Goal: Task Accomplishment & Management: Complete application form

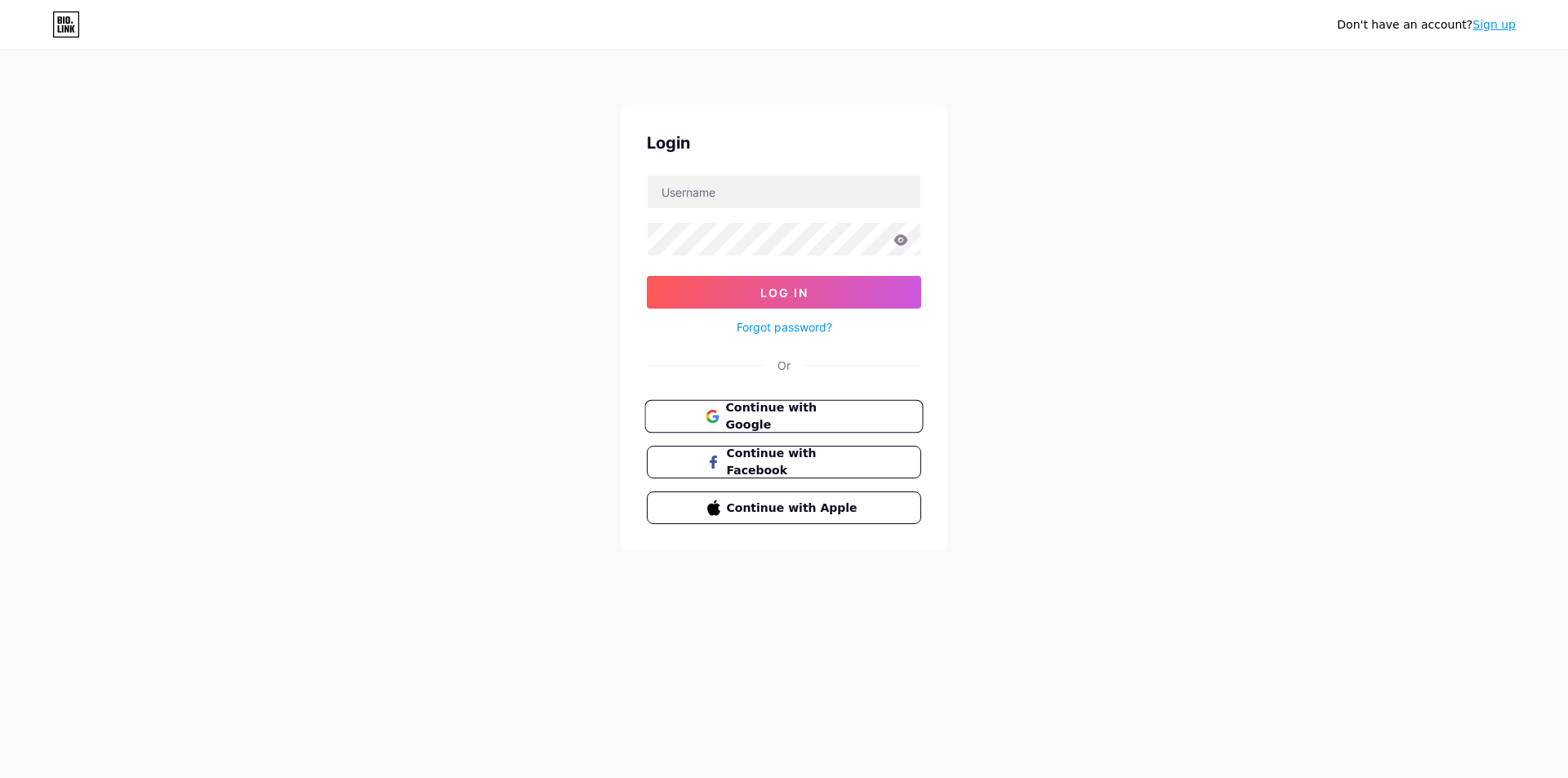
click at [822, 413] on span "Continue with Google" at bounding box center [793, 416] width 136 height 35
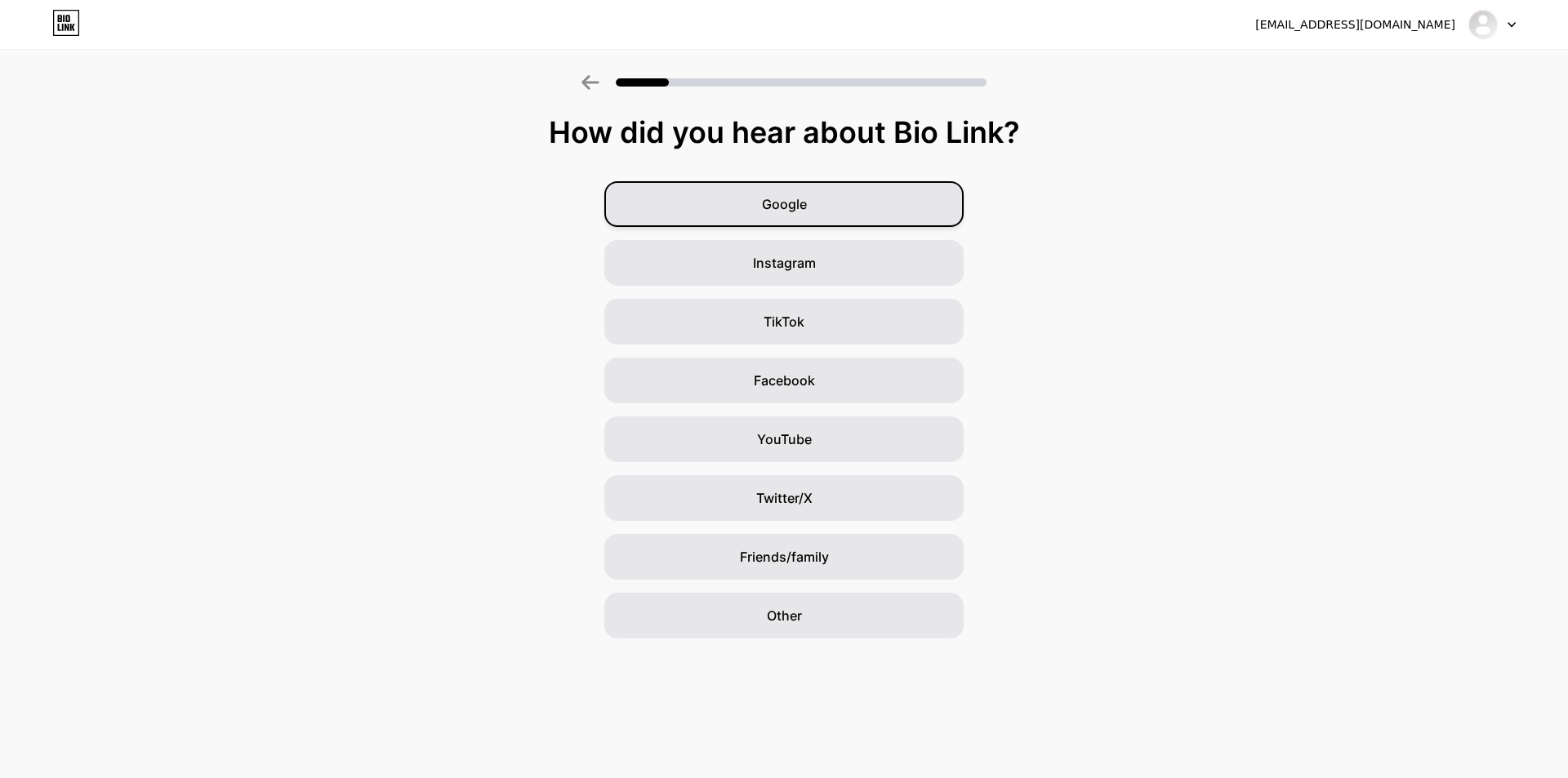
click at [779, 200] on span "Google" at bounding box center [784, 203] width 45 height 19
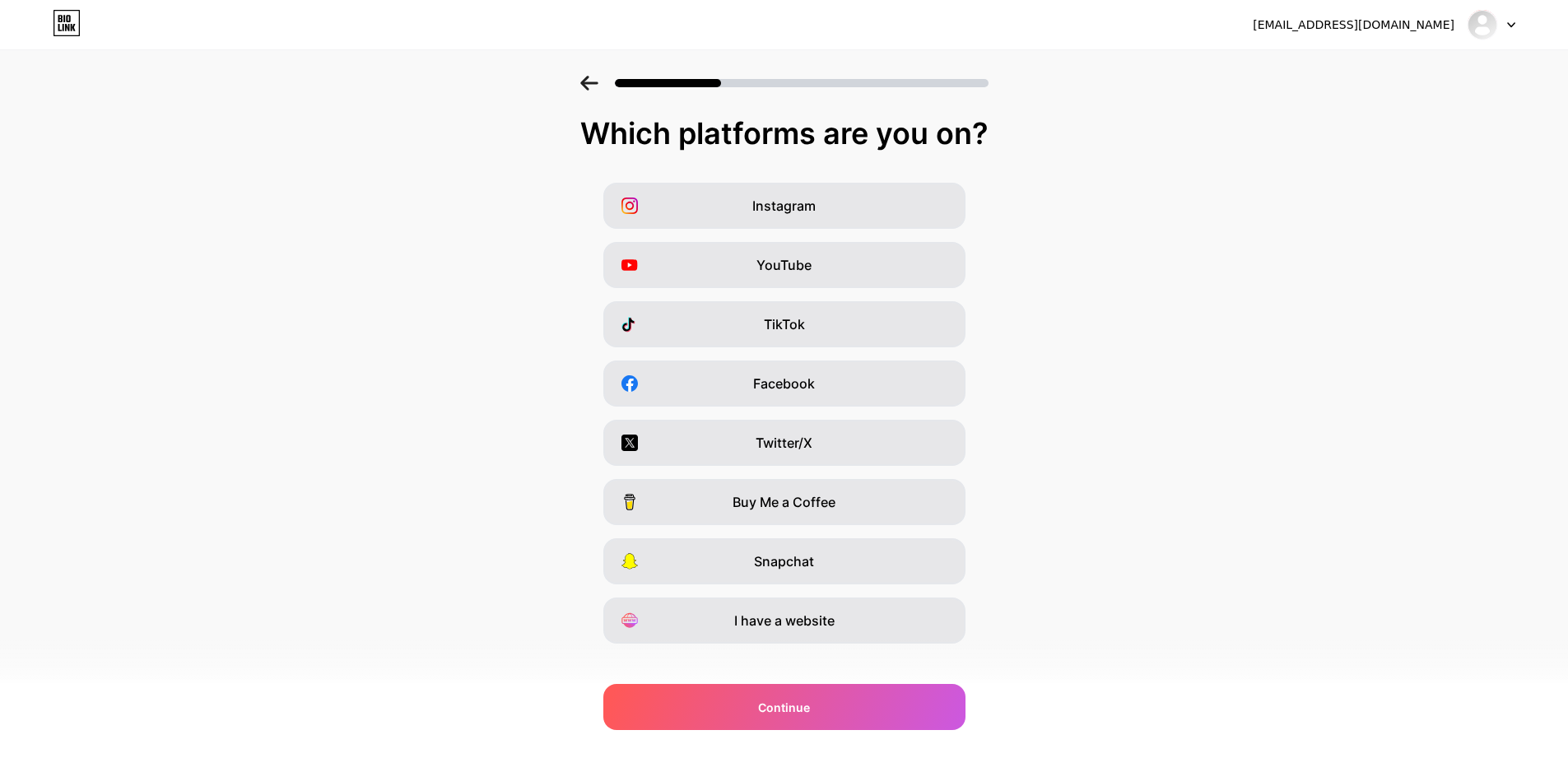
click at [864, 644] on div "Which platforms are you on? Instagram YouTube TikTok Facebook Twitter/X Buy Me …" at bounding box center [784, 421] width 1568 height 609
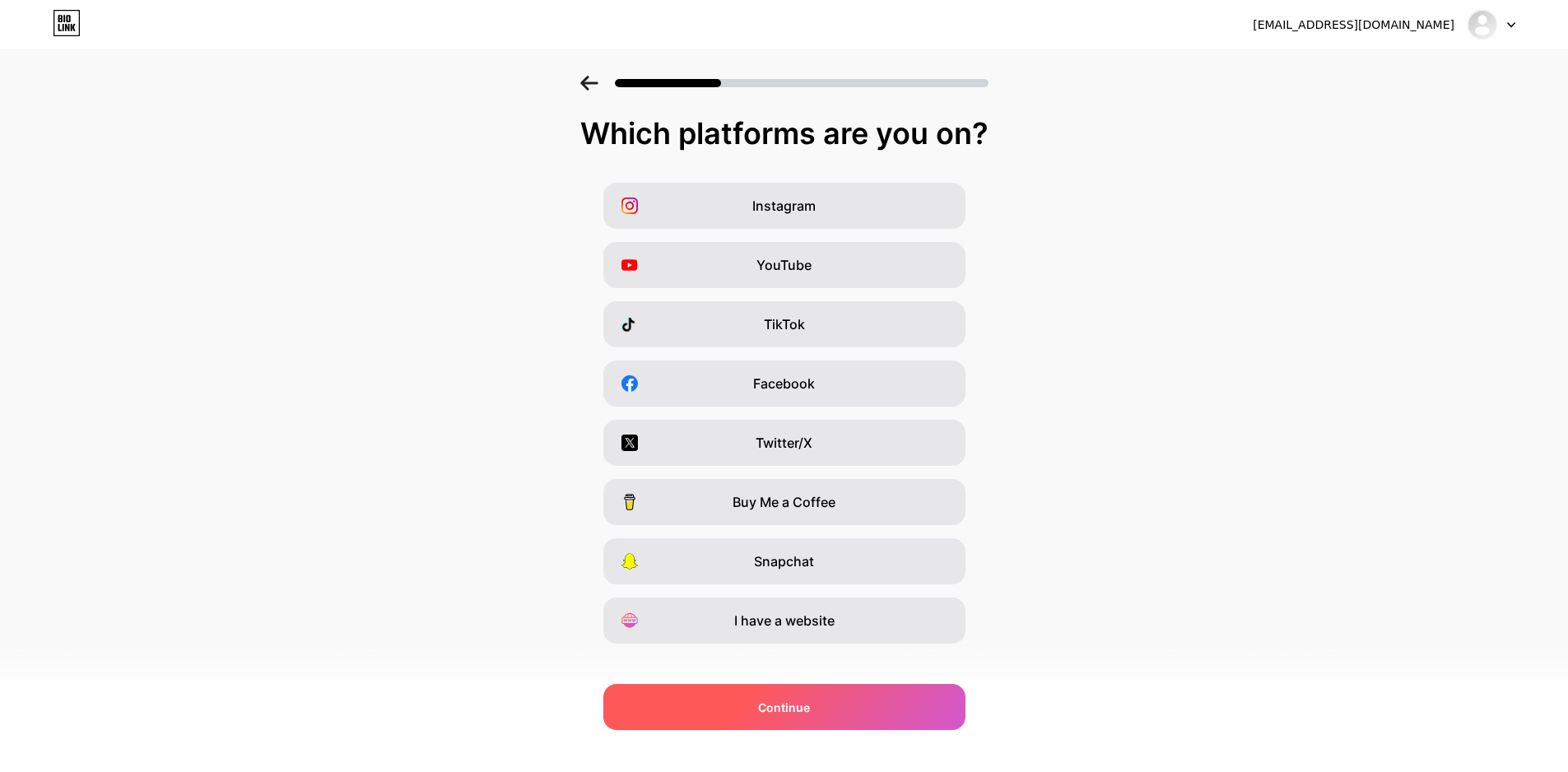
click at [863, 690] on div "Continue" at bounding box center [784, 707] width 362 height 46
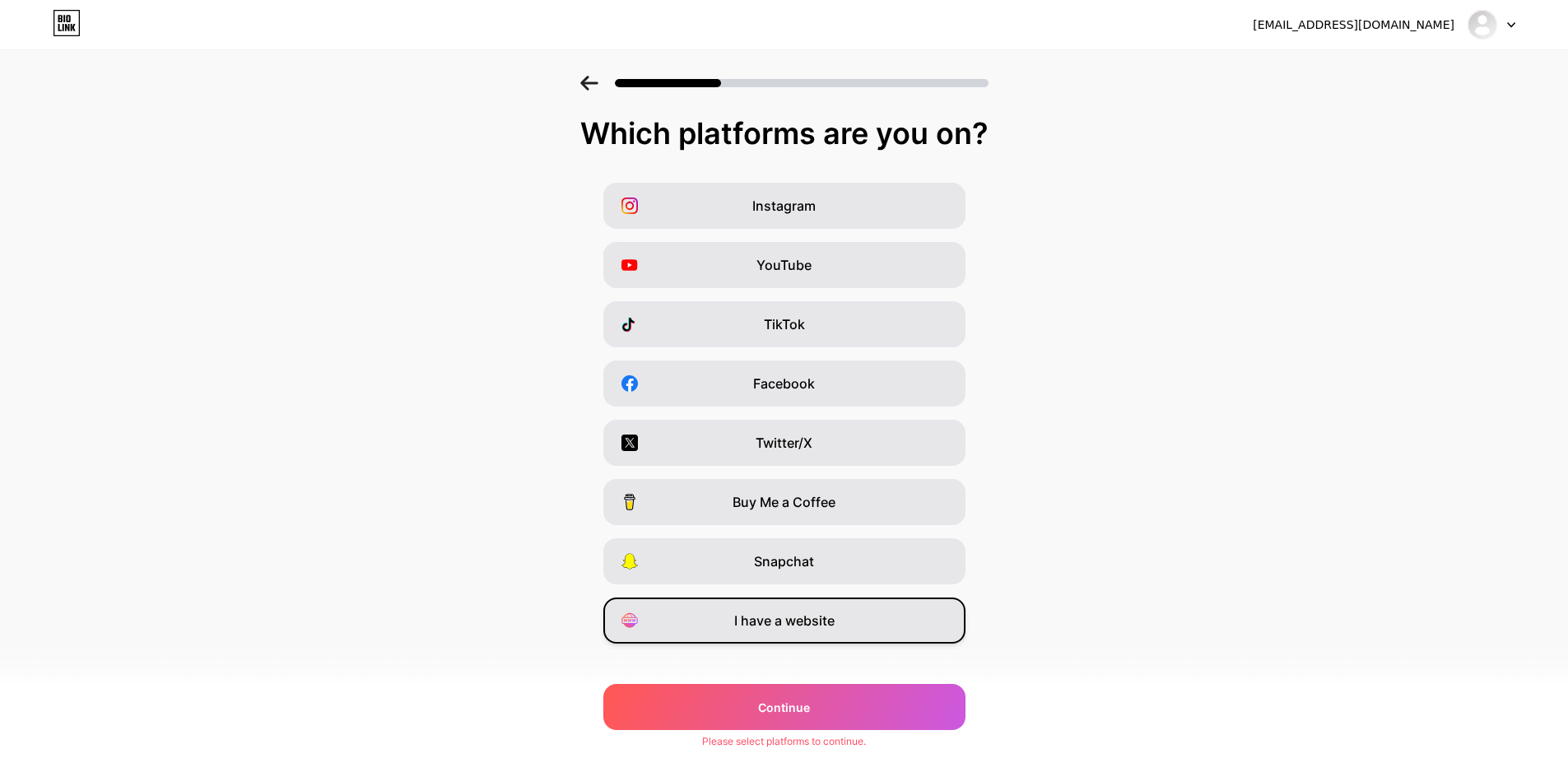
click at [865, 614] on div "I have a website" at bounding box center [784, 621] width 362 height 46
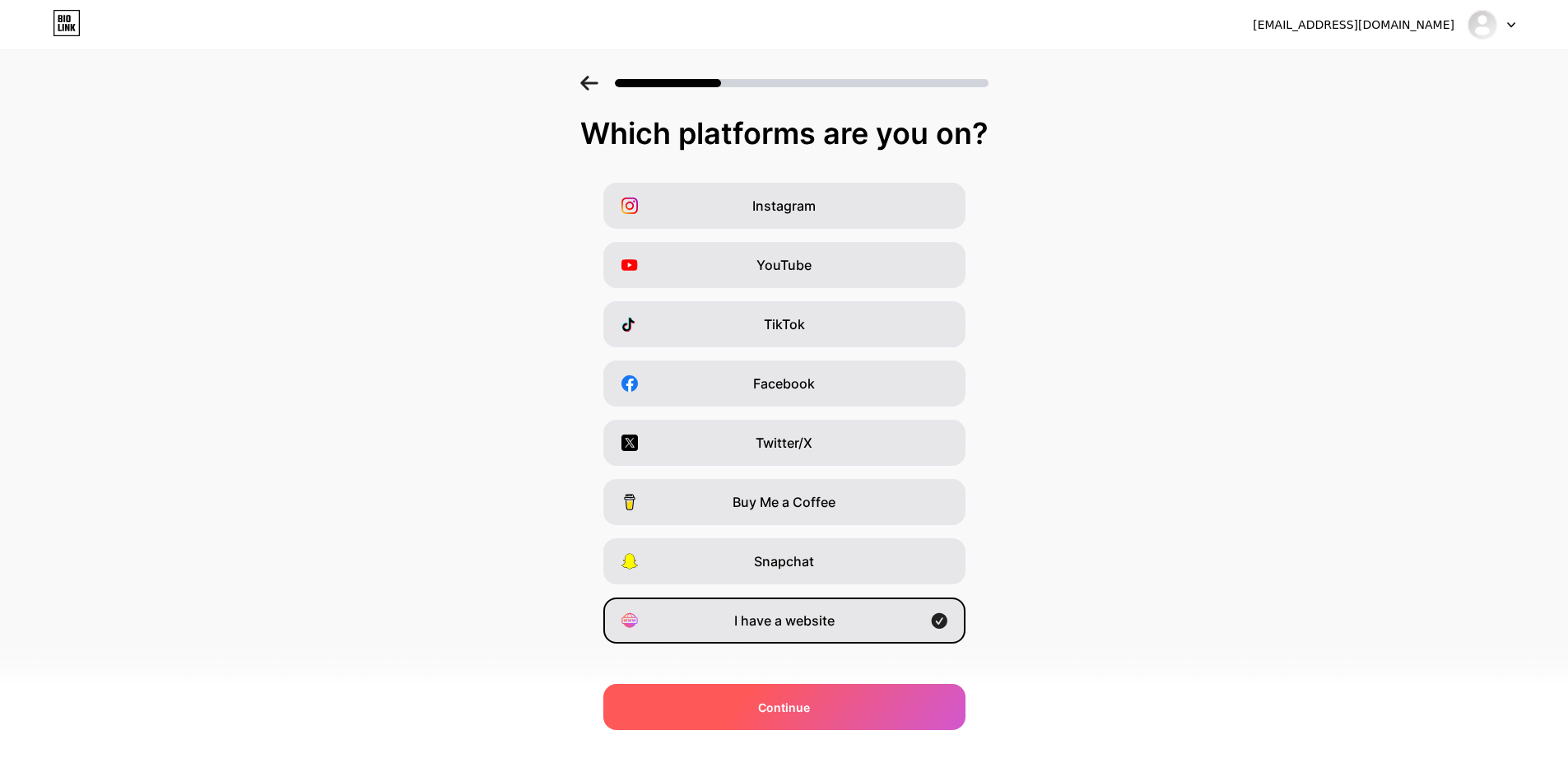
click at [850, 713] on div "Continue" at bounding box center [784, 707] width 362 height 46
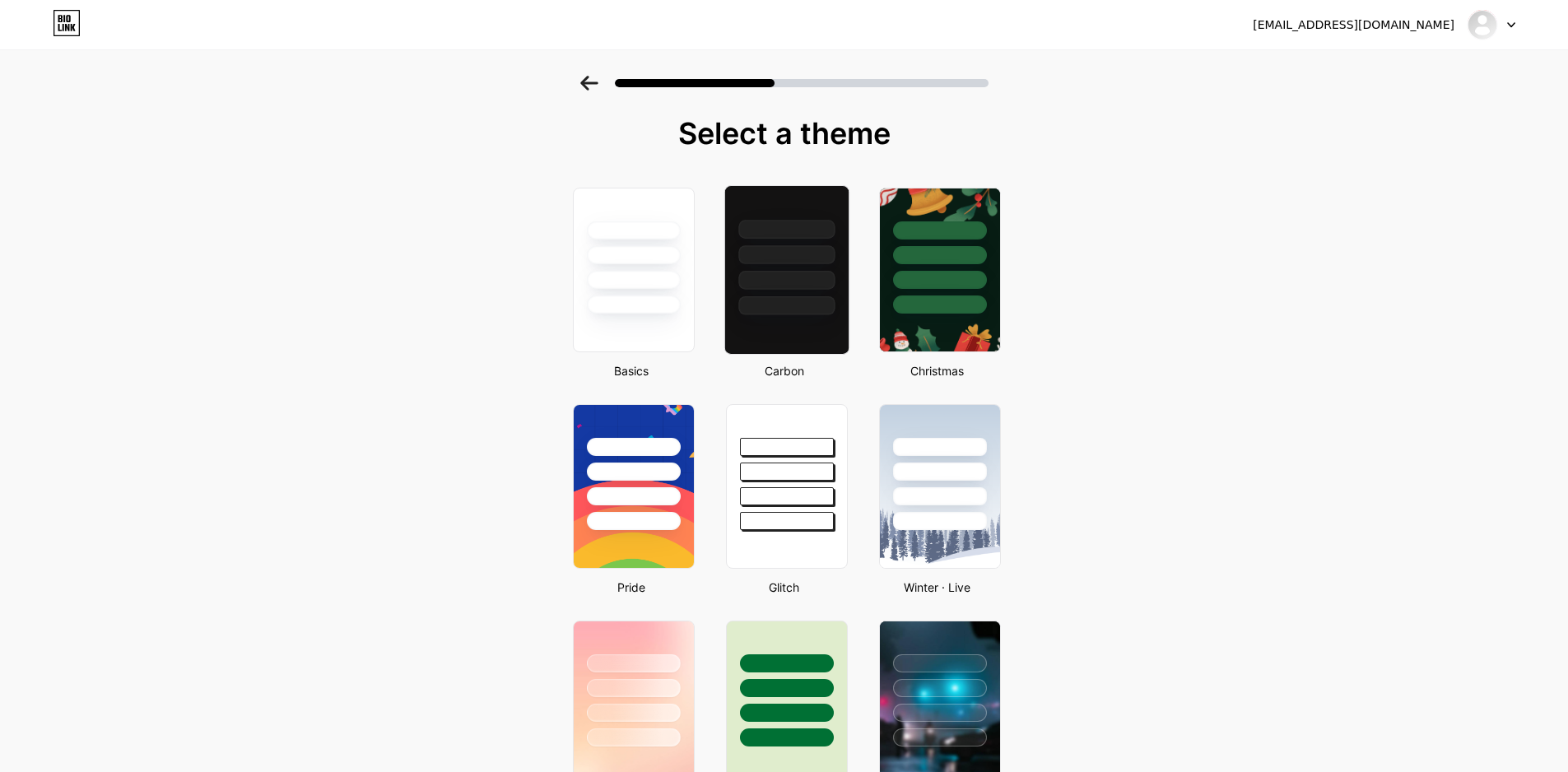
click at [783, 234] on div at bounding box center [787, 229] width 96 height 19
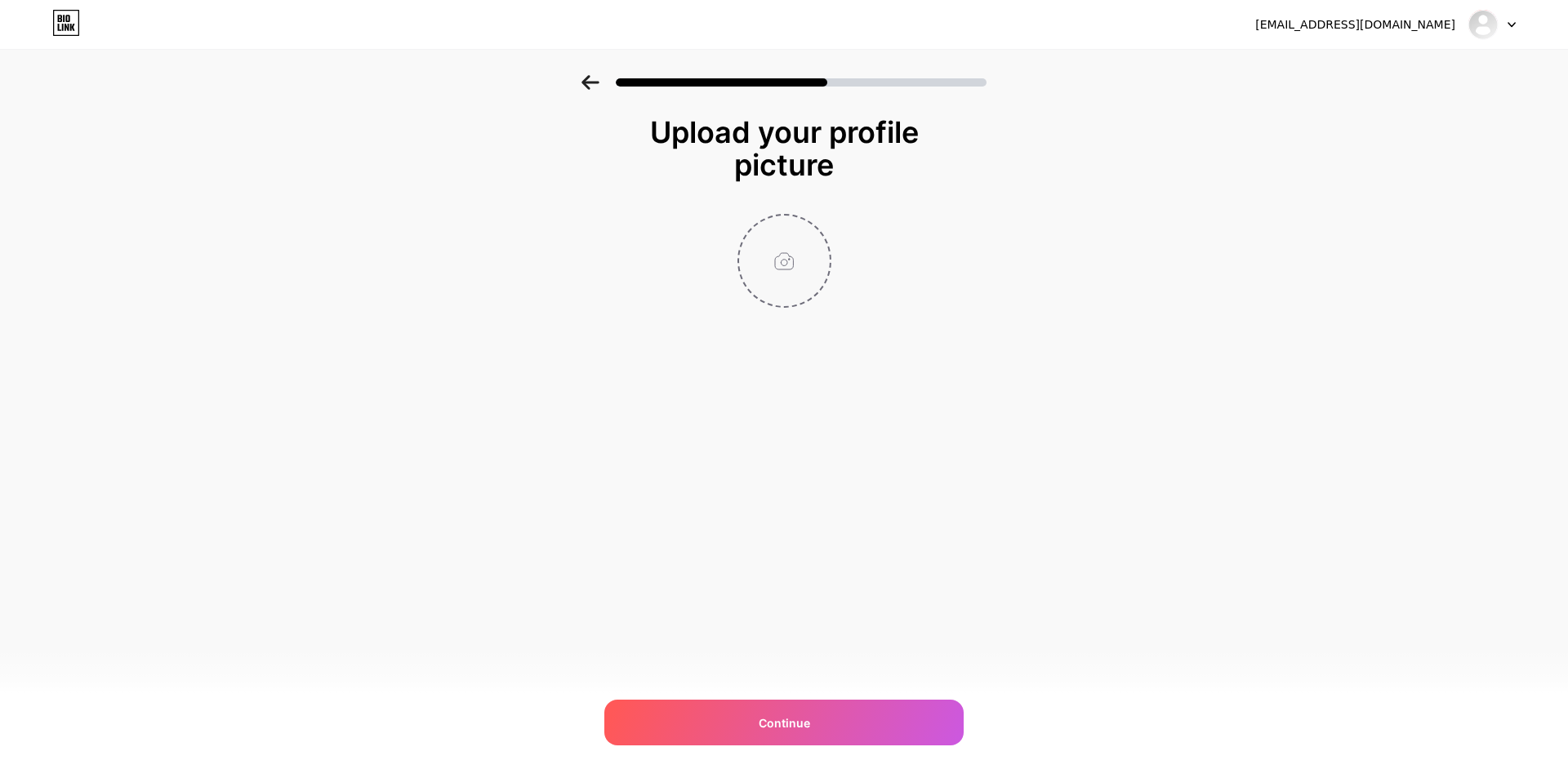
click at [790, 240] on input "file" at bounding box center [784, 261] width 91 height 91
type input "C:\fakepath\faviconbarcatoto.png"
click at [881, 683] on div "[EMAIL_ADDRESS][DOMAIN_NAME] Logout Link Copied Upload your profile picture Con…" at bounding box center [784, 389] width 1568 height 778
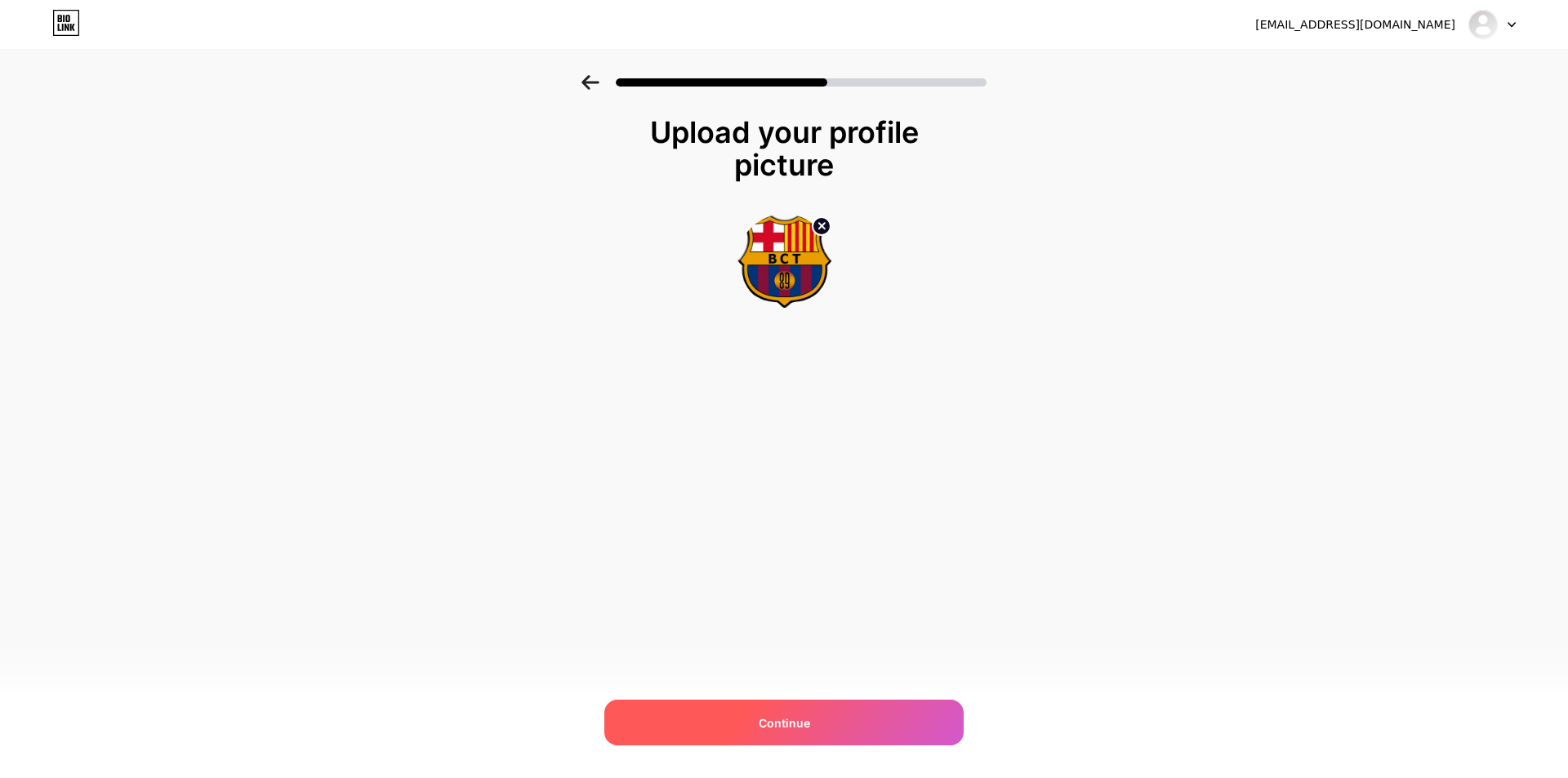
click at [880, 722] on div "Continue" at bounding box center [783, 722] width 359 height 46
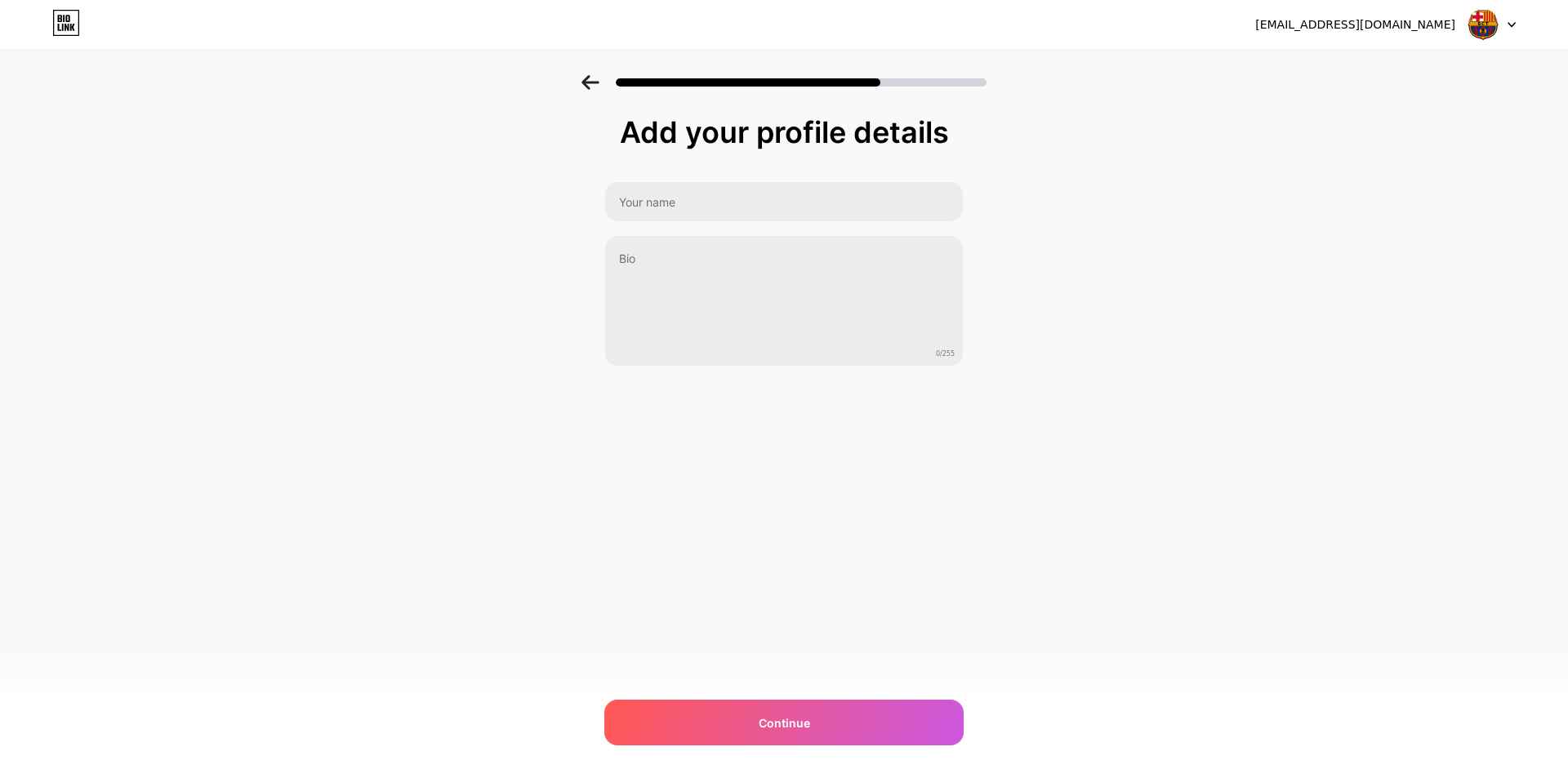
click at [691, 225] on div "0/255" at bounding box center [783, 274] width 359 height 186
click at [692, 217] on input "text" at bounding box center [783, 201] width 358 height 39
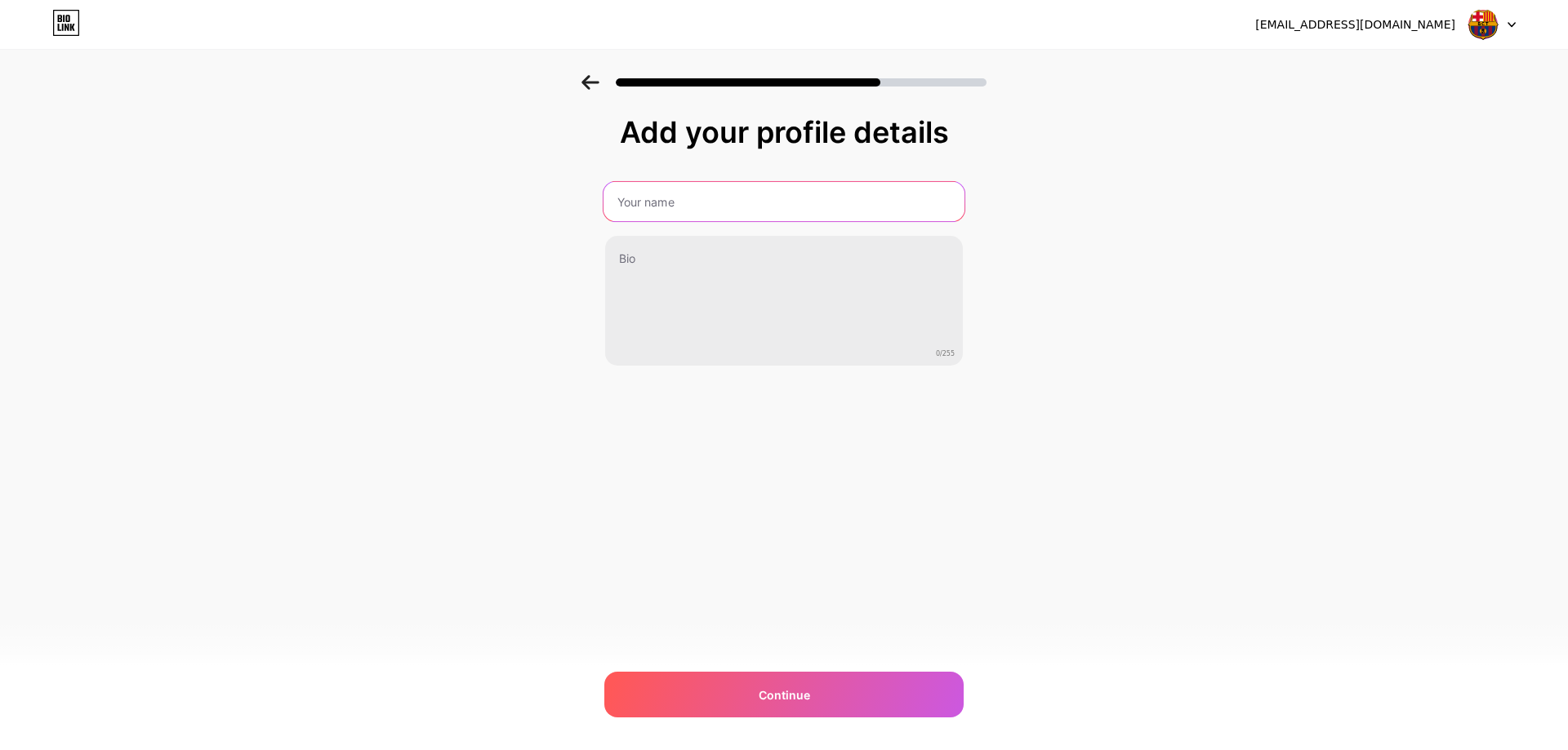
click at [692, 189] on input "text" at bounding box center [784, 201] width 361 height 40
type input "BARCATOTO | Situs Login Toto Macau 4D & 5D Jamin Gacor Pasit Wede"
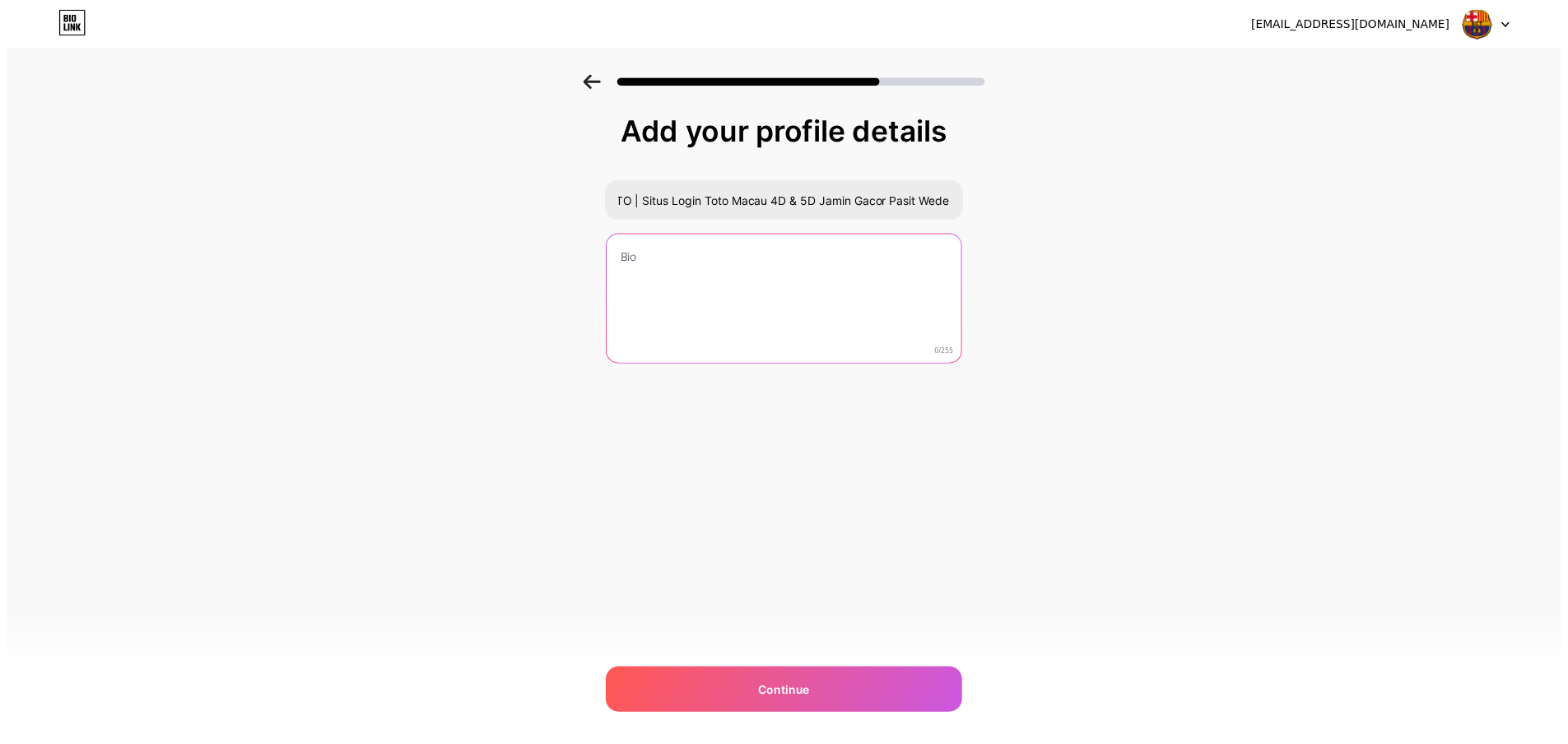
scroll to position [0, 0]
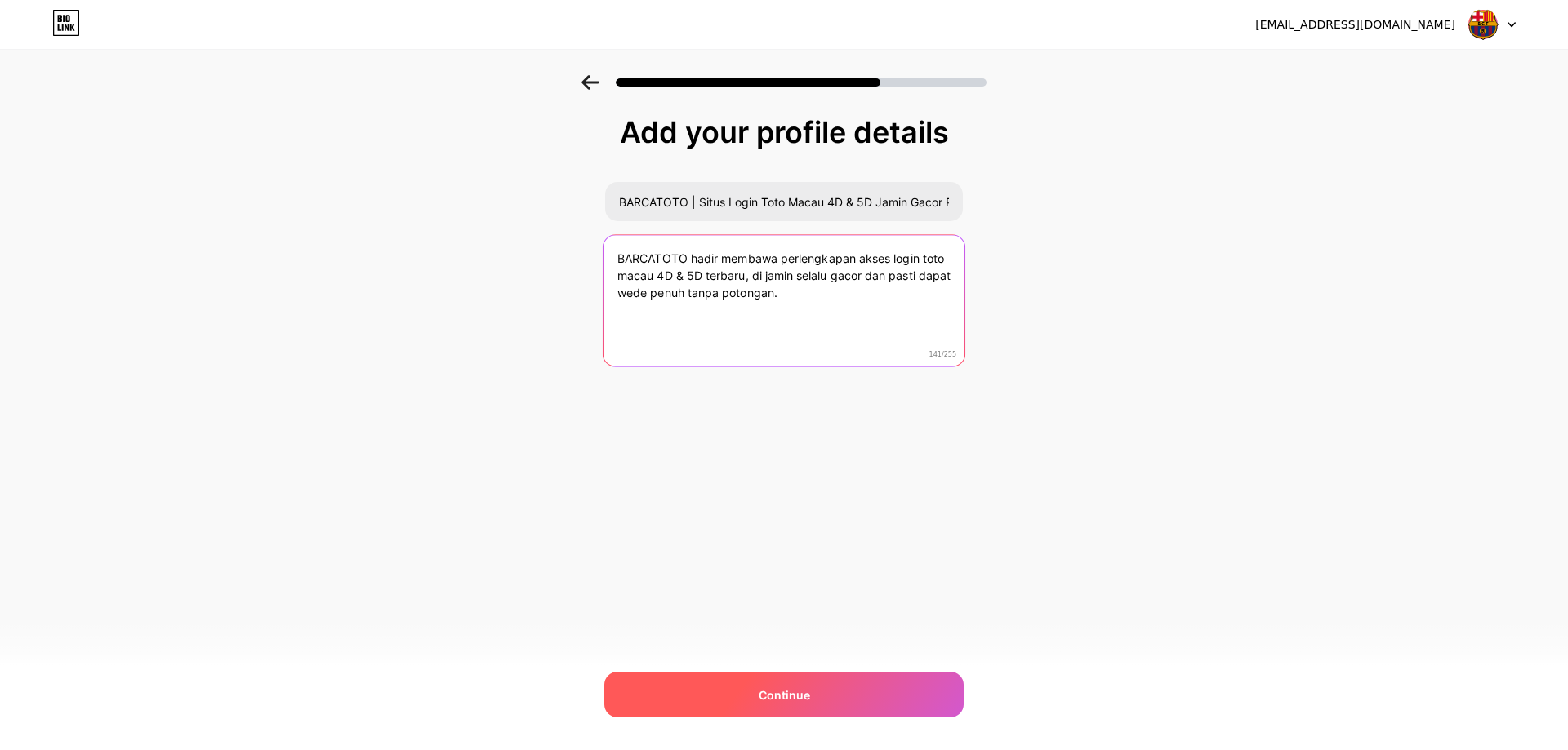
type textarea "BARCATOTO hadir membawa perlengkapan akses login toto macau 4D & 5D terbaru, di…"
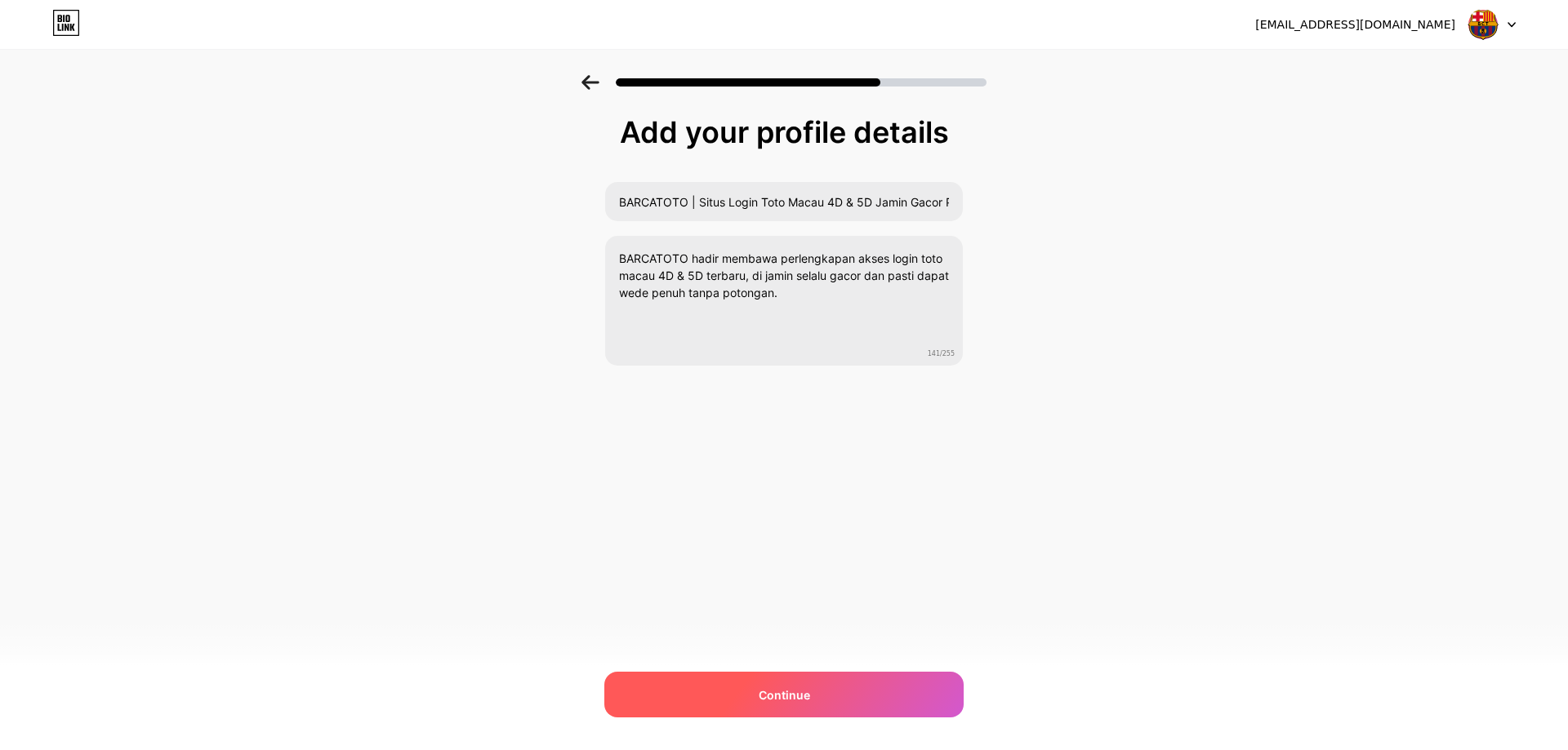
click at [886, 700] on div "Continue" at bounding box center [783, 695] width 359 height 46
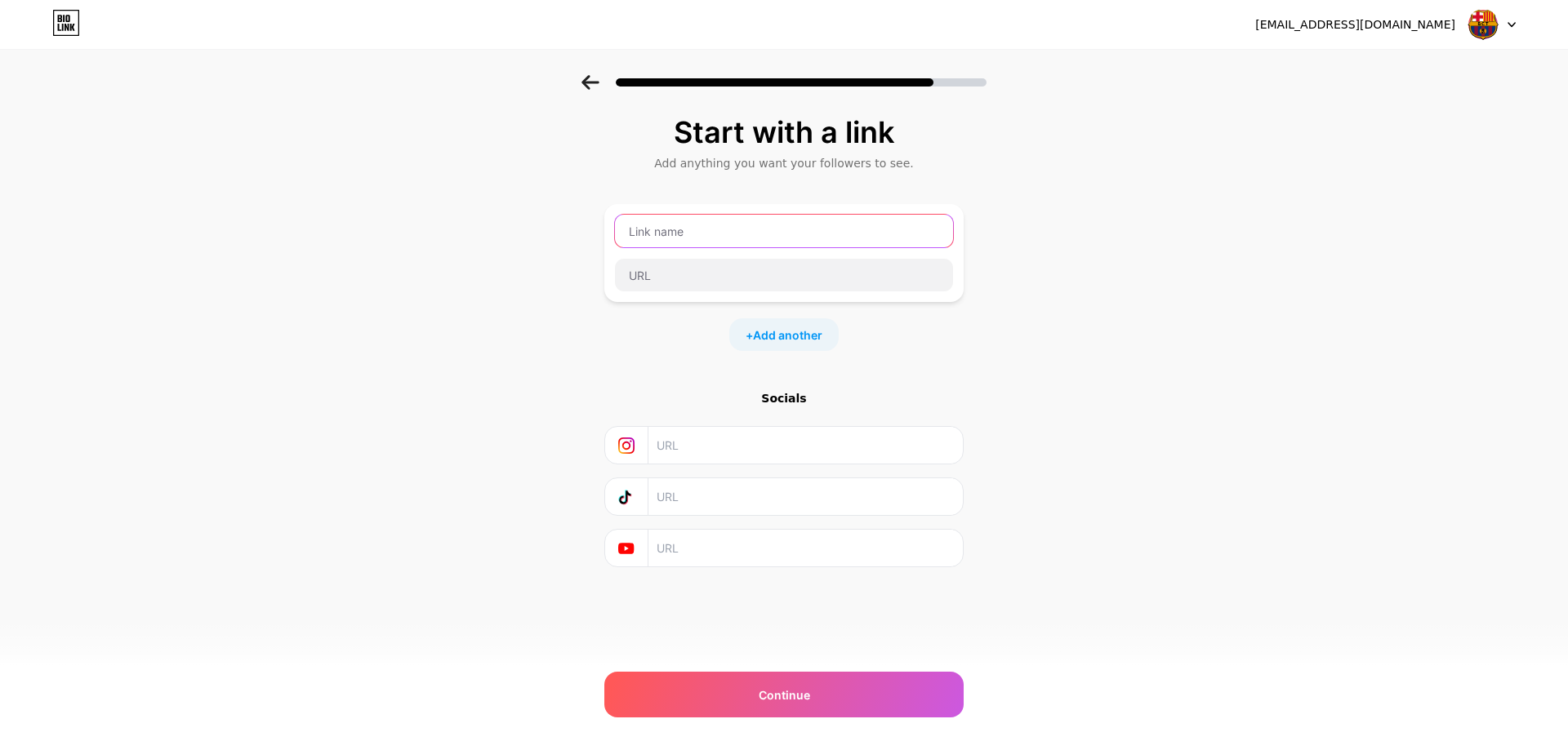
click at [665, 237] on input "text" at bounding box center [784, 232] width 338 height 33
paste input "LOGIN BARCATOTO"
type input "LOGIN BARCATOTO"
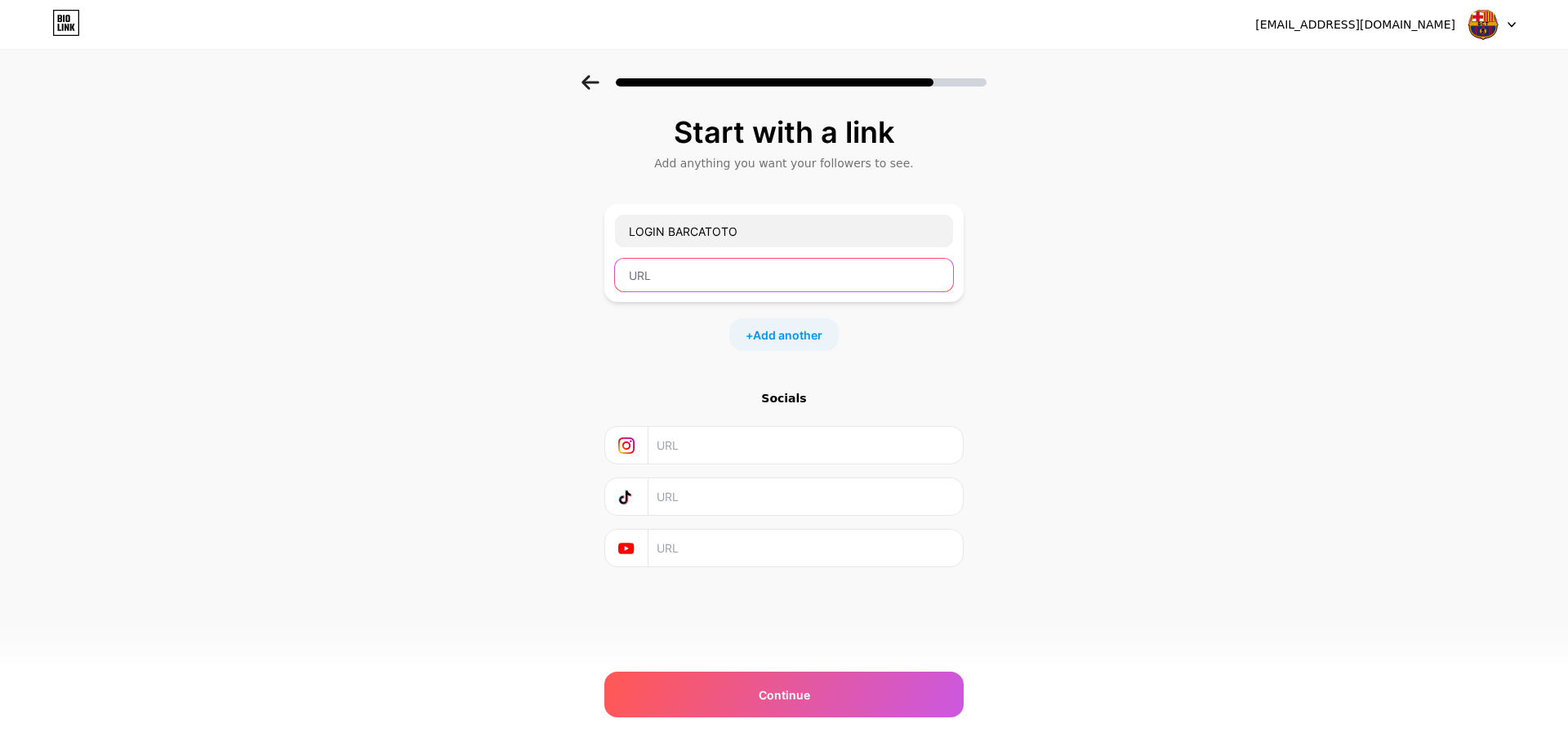
paste input "[URL][TECHNICAL_ID]"
type input "[URL][TECHNICAL_ID]"
click at [799, 331] on span "Add another" at bounding box center [788, 335] width 70 height 17
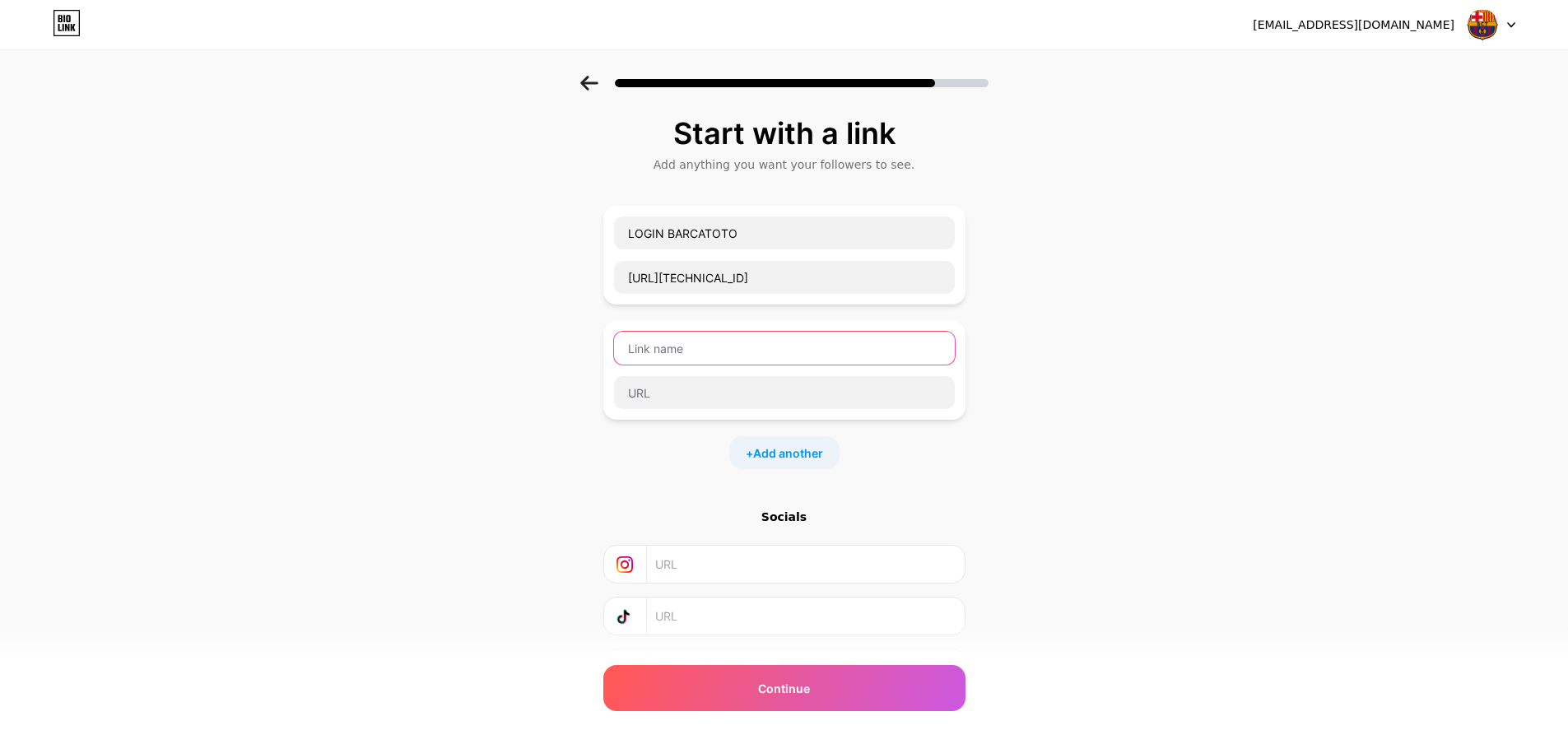
click at [751, 350] on input "text" at bounding box center [785, 348] width 341 height 33
paste input "DAFTAR BARCATOTO"
type input "DAFTAR BARCATOTO"
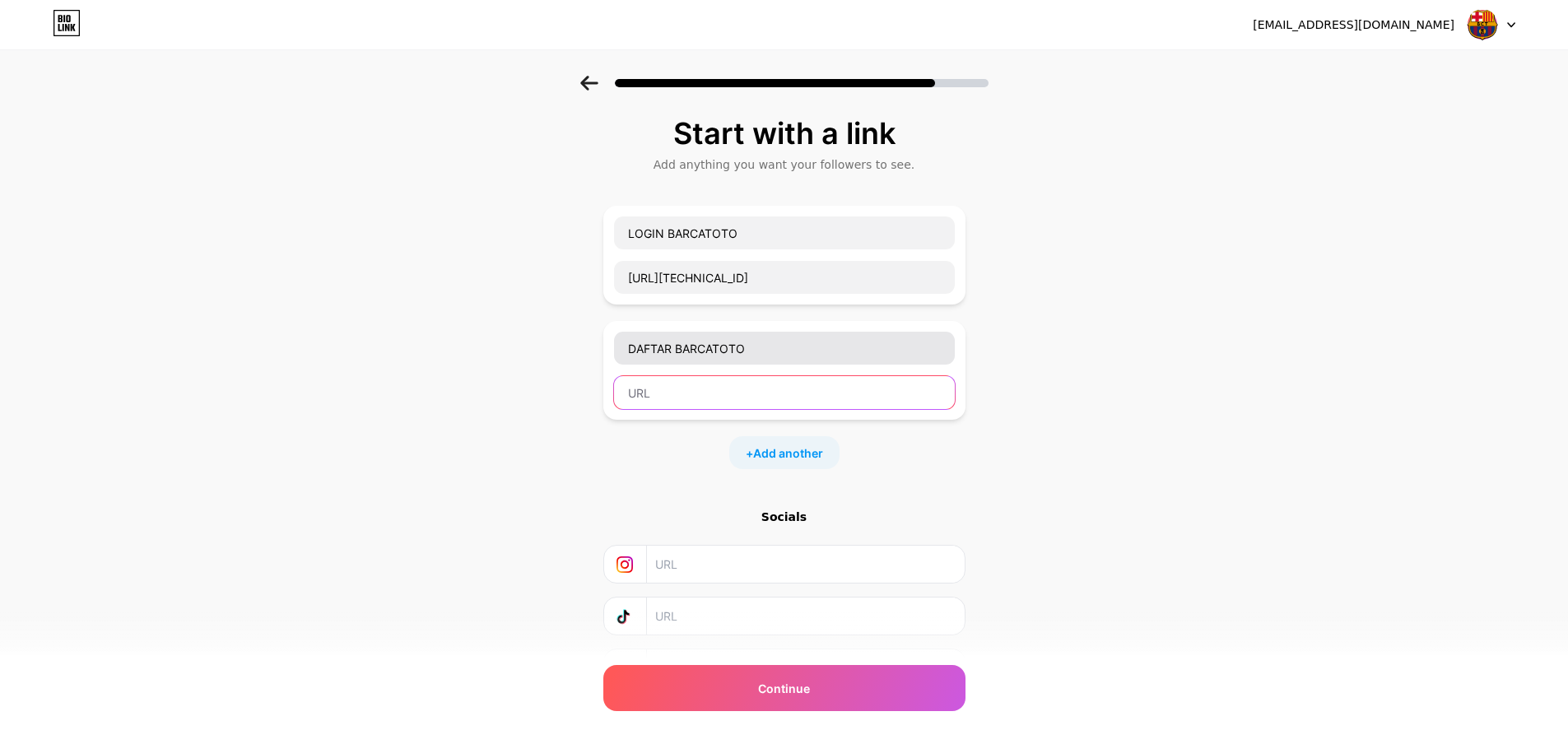
paste input "[URL][DOMAIN_NAME]"
type input "[URL][DOMAIN_NAME]"
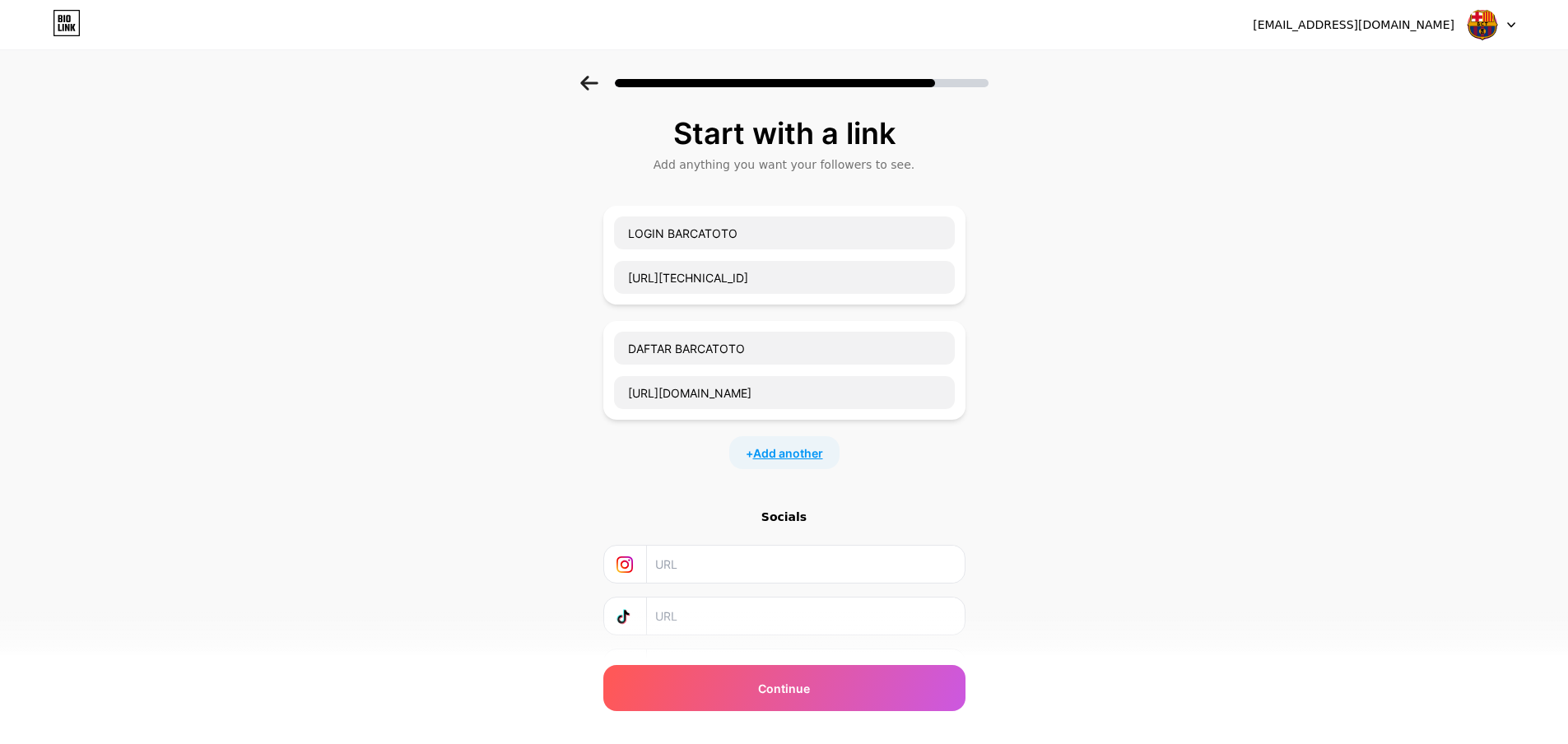
click at [804, 447] on span "Add another" at bounding box center [789, 453] width 70 height 18
click at [776, 459] on input "text" at bounding box center [785, 463] width 341 height 33
paste input "LINK ALTERNATIF BARCATOTO"
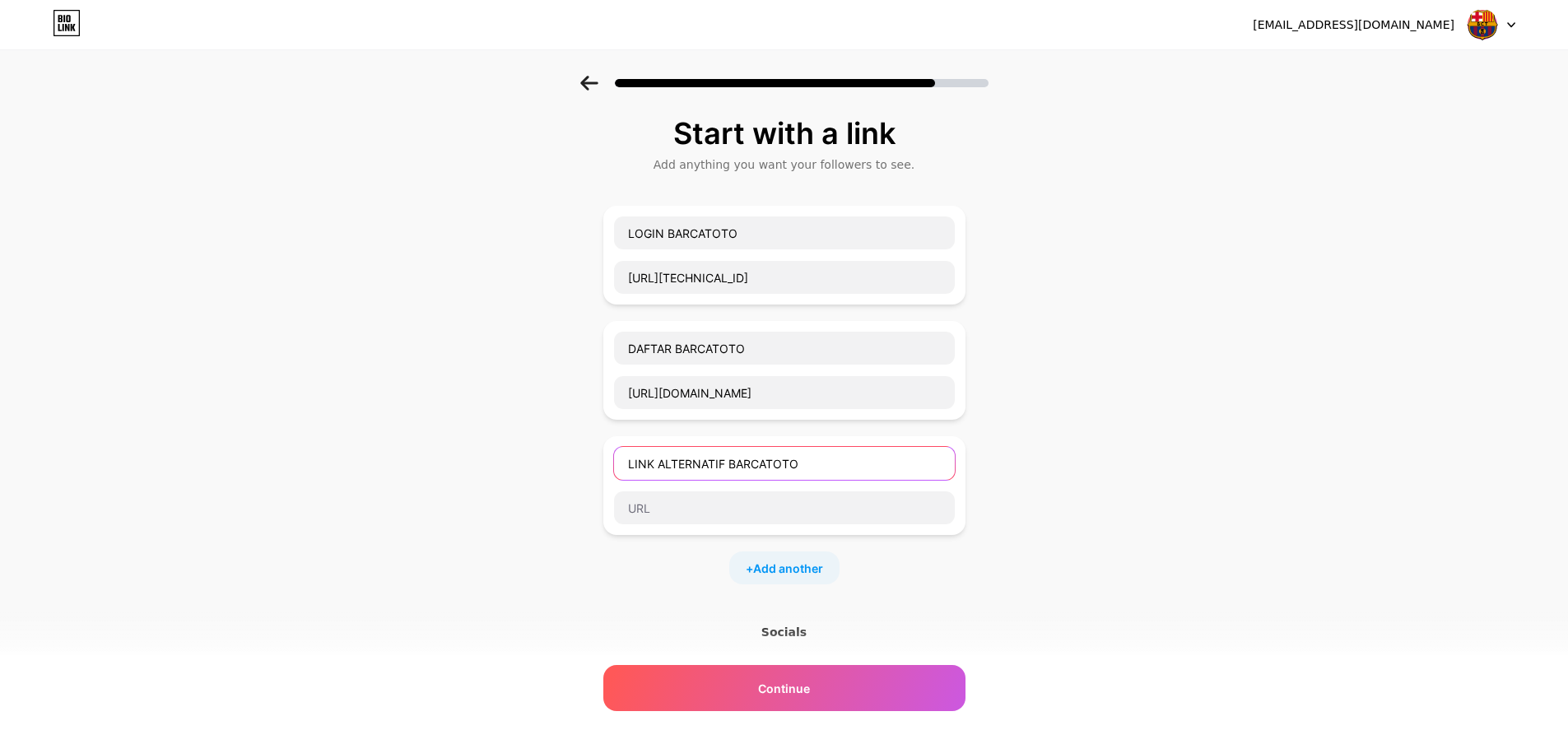
type input "LINK ALTERNATIF BARCATOTO"
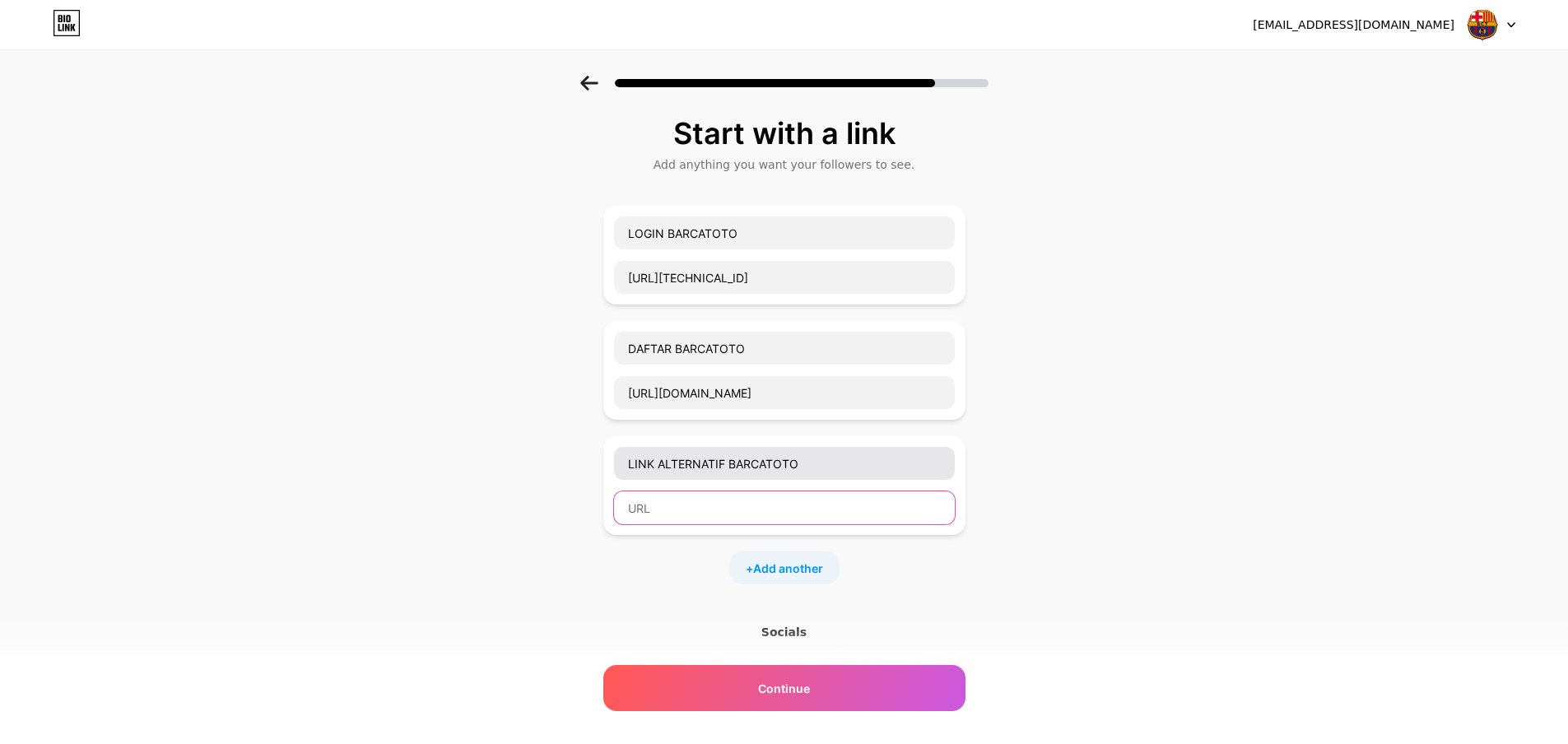
paste input "[URL][DOMAIN_NAME][DOMAIN_NAME]"
type input "[URL][DOMAIN_NAME][DOMAIN_NAME]"
click at [839, 565] on div "+ Add another" at bounding box center [784, 568] width 110 height 33
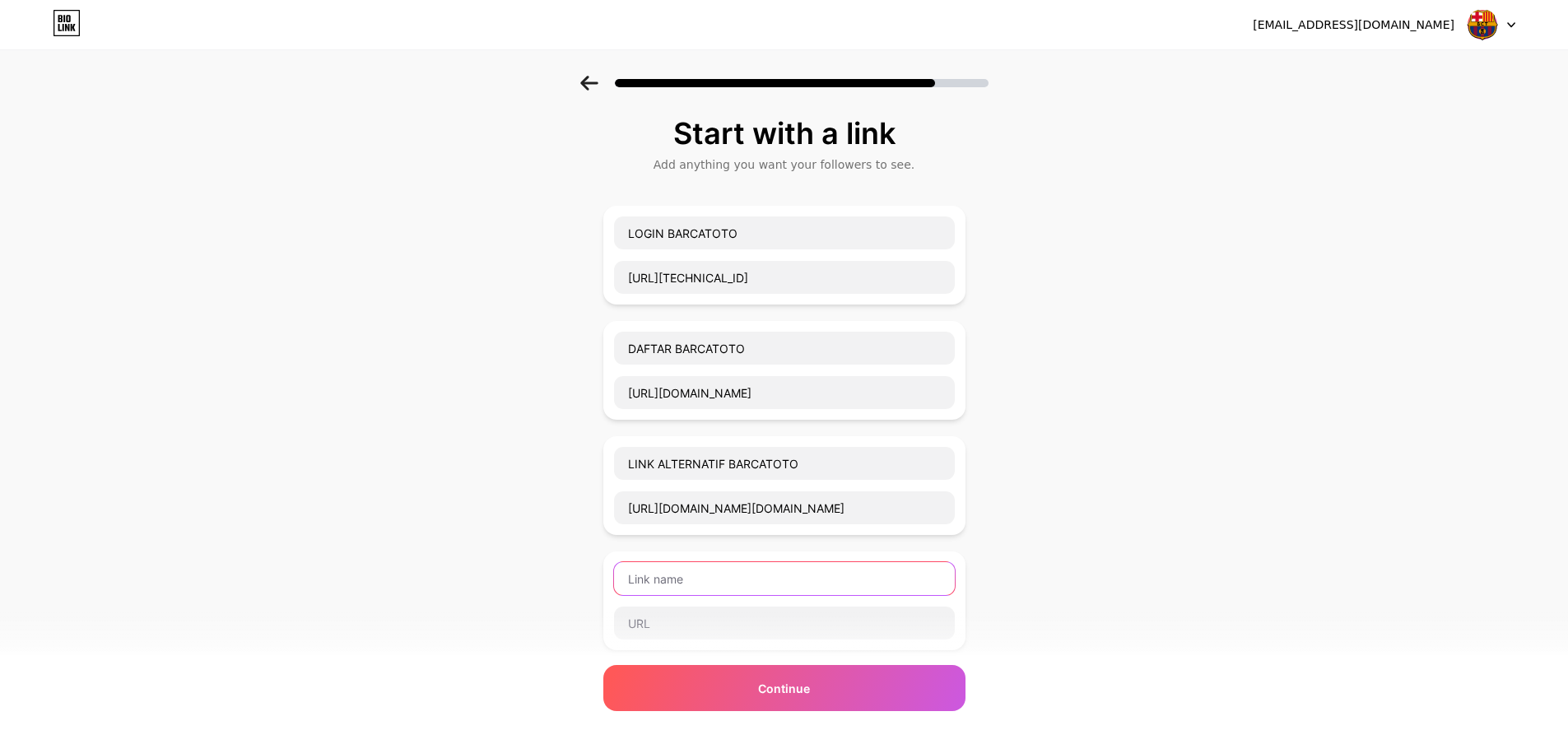
click at [830, 569] on input "text" at bounding box center [785, 579] width 341 height 33
paste input "BARCATOTO WEB"
type input "BARCATOTO WEB"
paste input "[URL][DOMAIN_NAME]"
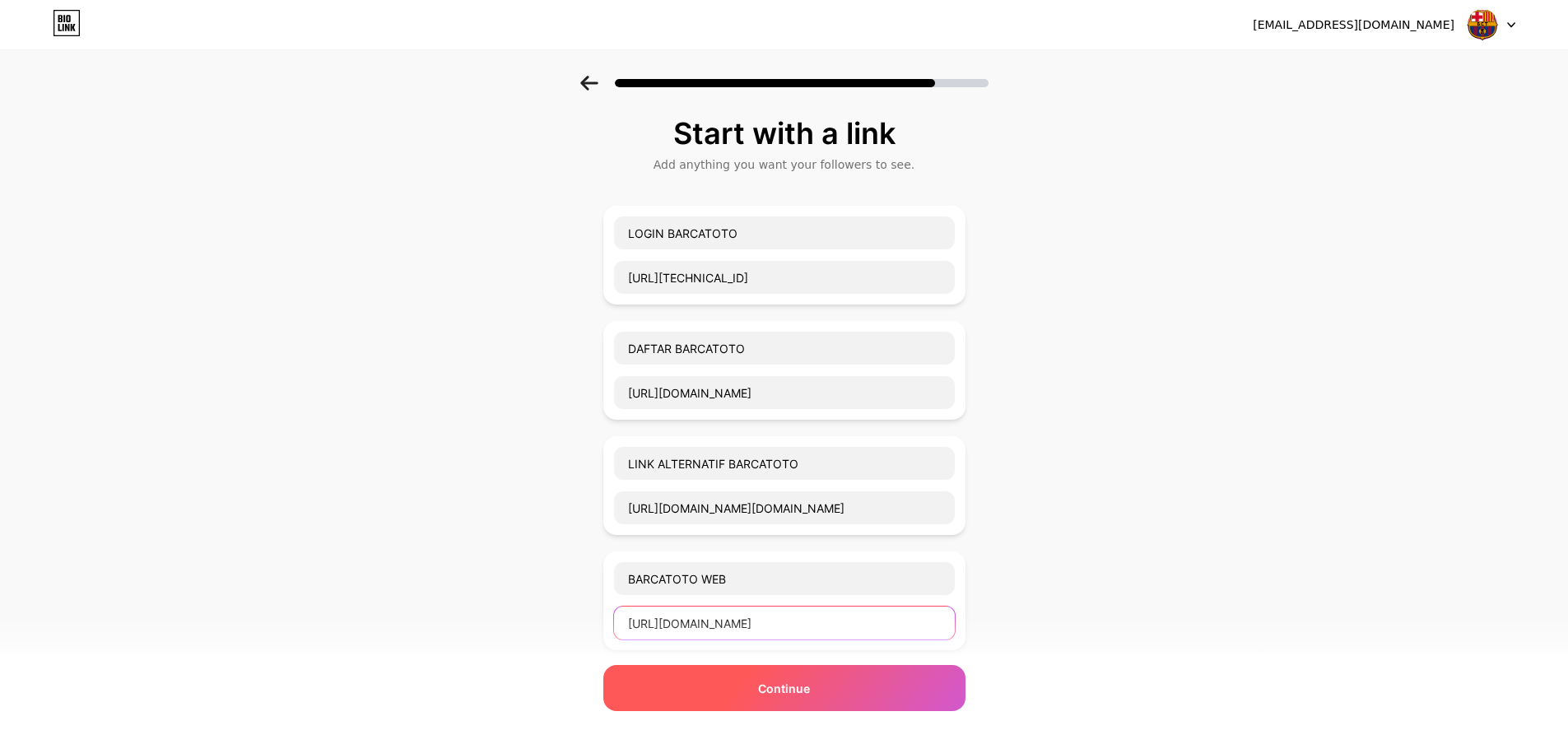
type input "[URL][DOMAIN_NAME]"
click at [861, 699] on div "Continue" at bounding box center [784, 688] width 362 height 46
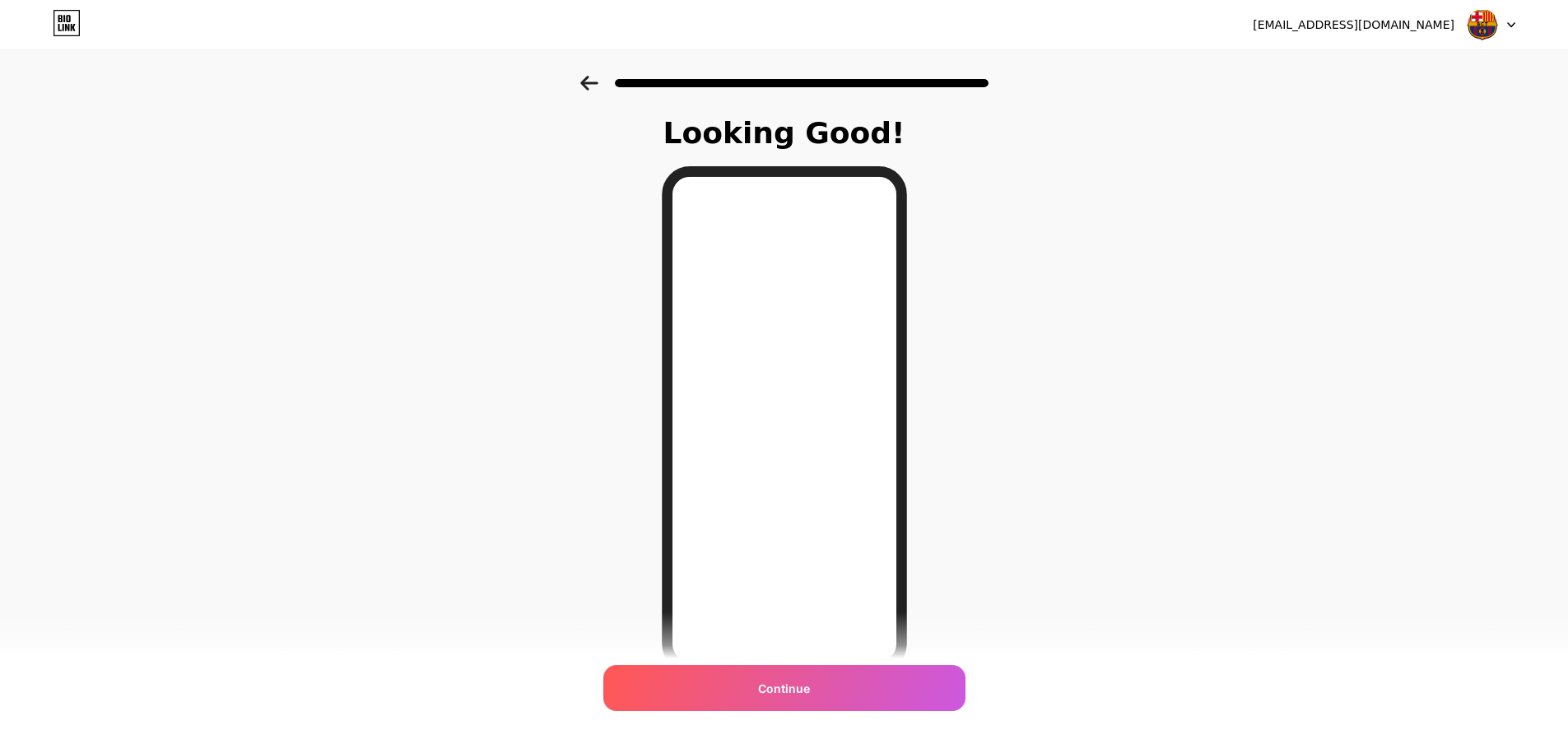
click at [825, 685] on div "Continue" at bounding box center [784, 688] width 362 height 46
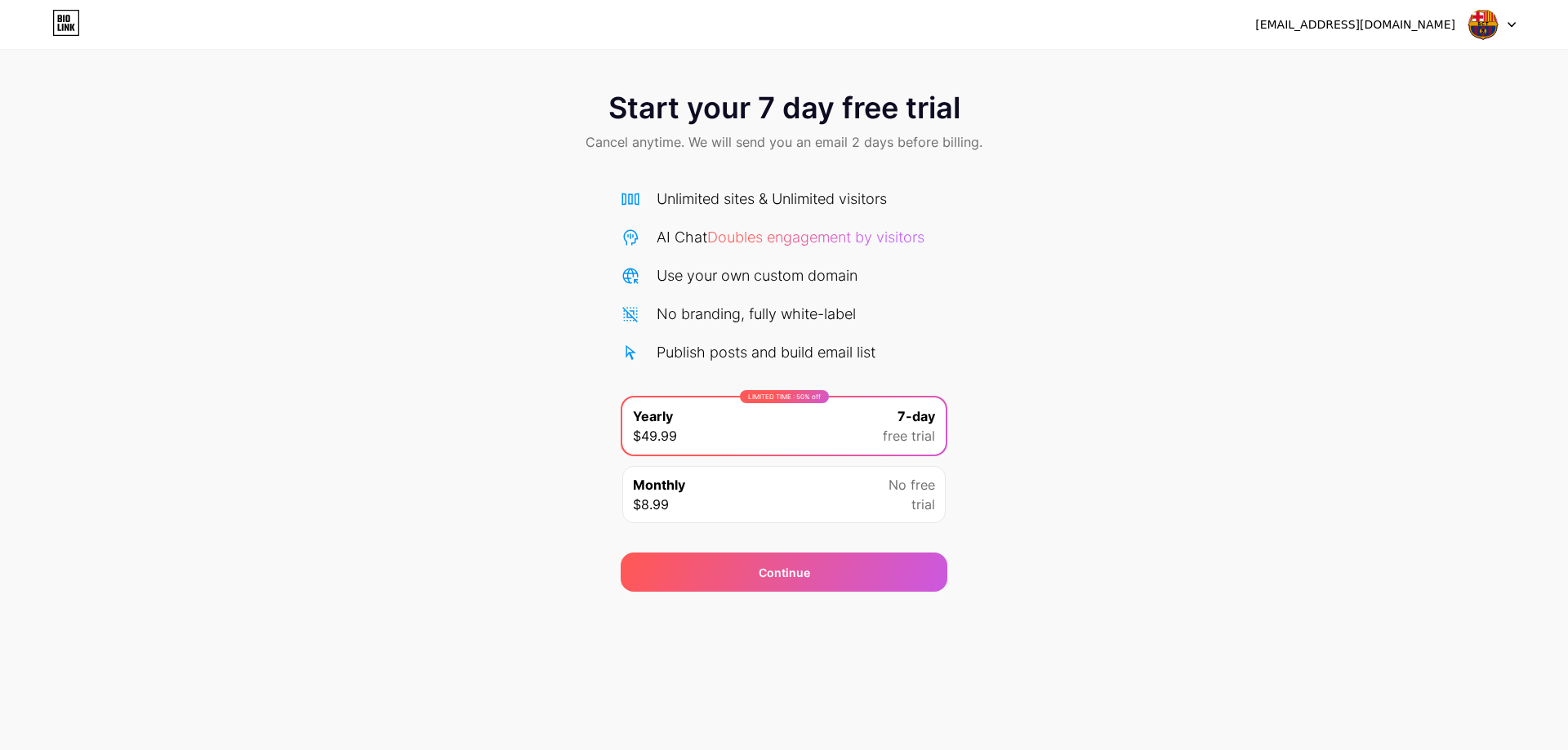
click at [885, 147] on span "Cancel anytime. We will send you an email 2 days before billing." at bounding box center [784, 142] width 397 height 19
drag, startPoint x: 824, startPoint y: 486, endPoint x: 835, endPoint y: 501, distance: 18.6
click at [824, 486] on div "Monthly $8.99 No free trial" at bounding box center [784, 494] width 324 height 57
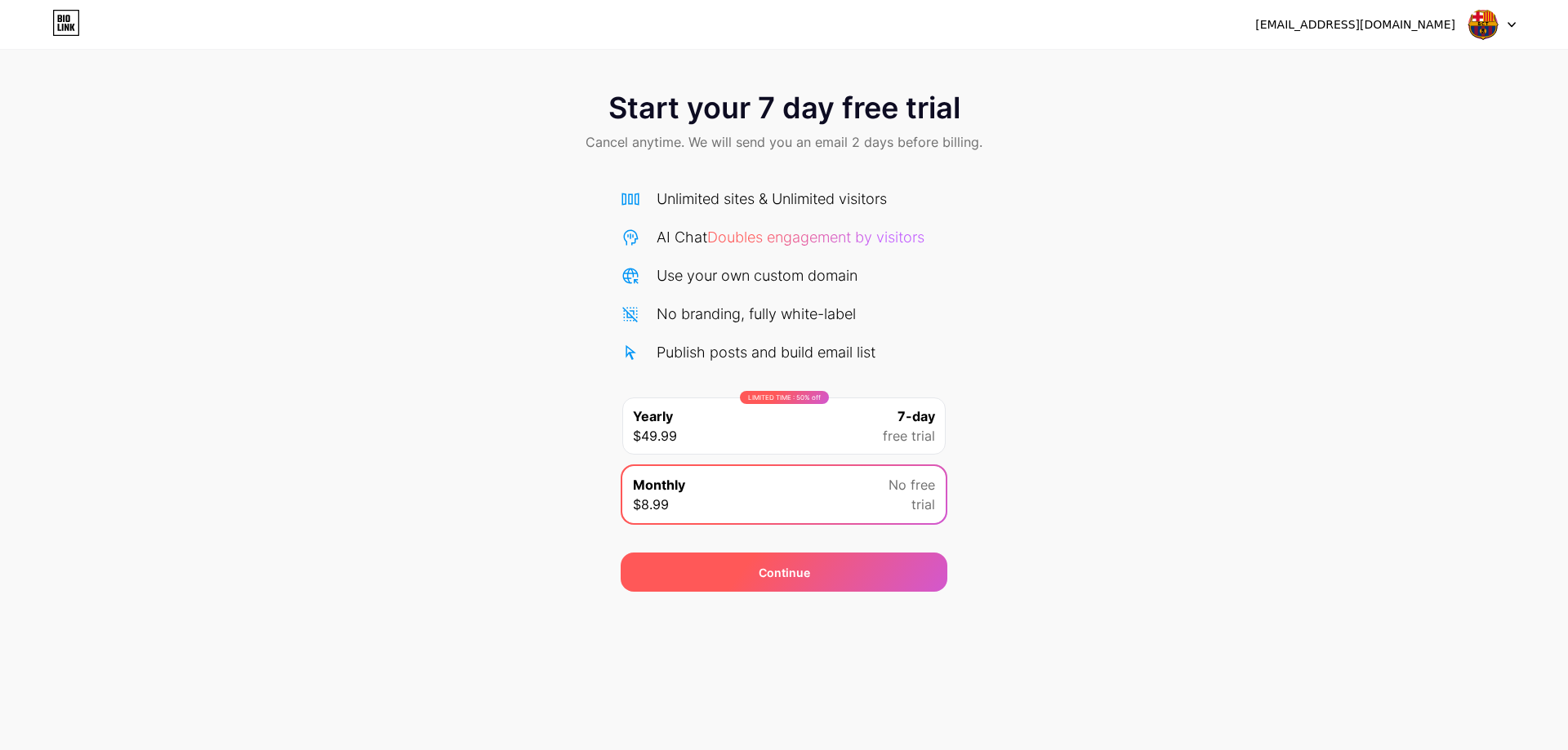
click at [831, 568] on div "Continue" at bounding box center [783, 572] width 326 height 40
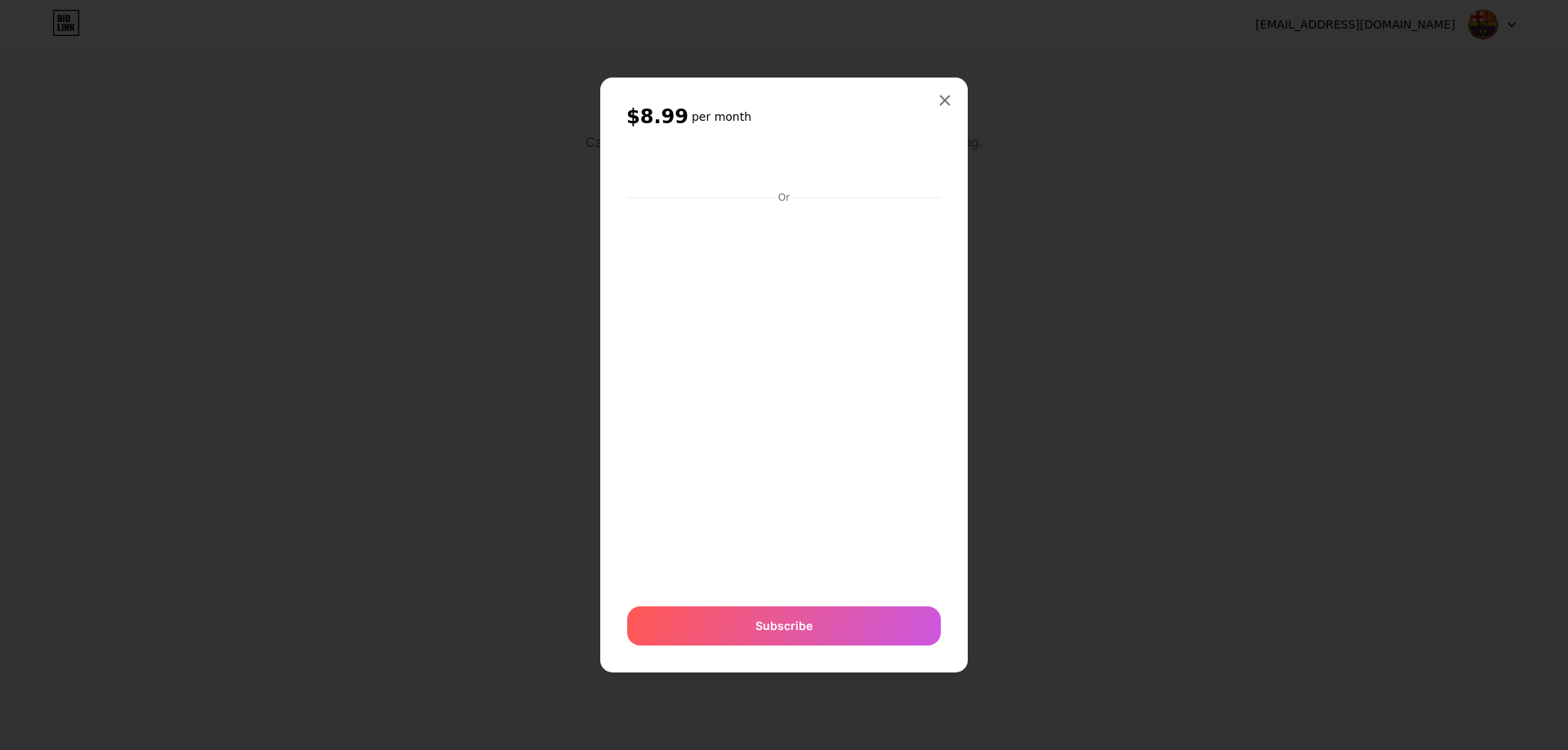
click at [947, 106] on icon at bounding box center [945, 100] width 13 height 13
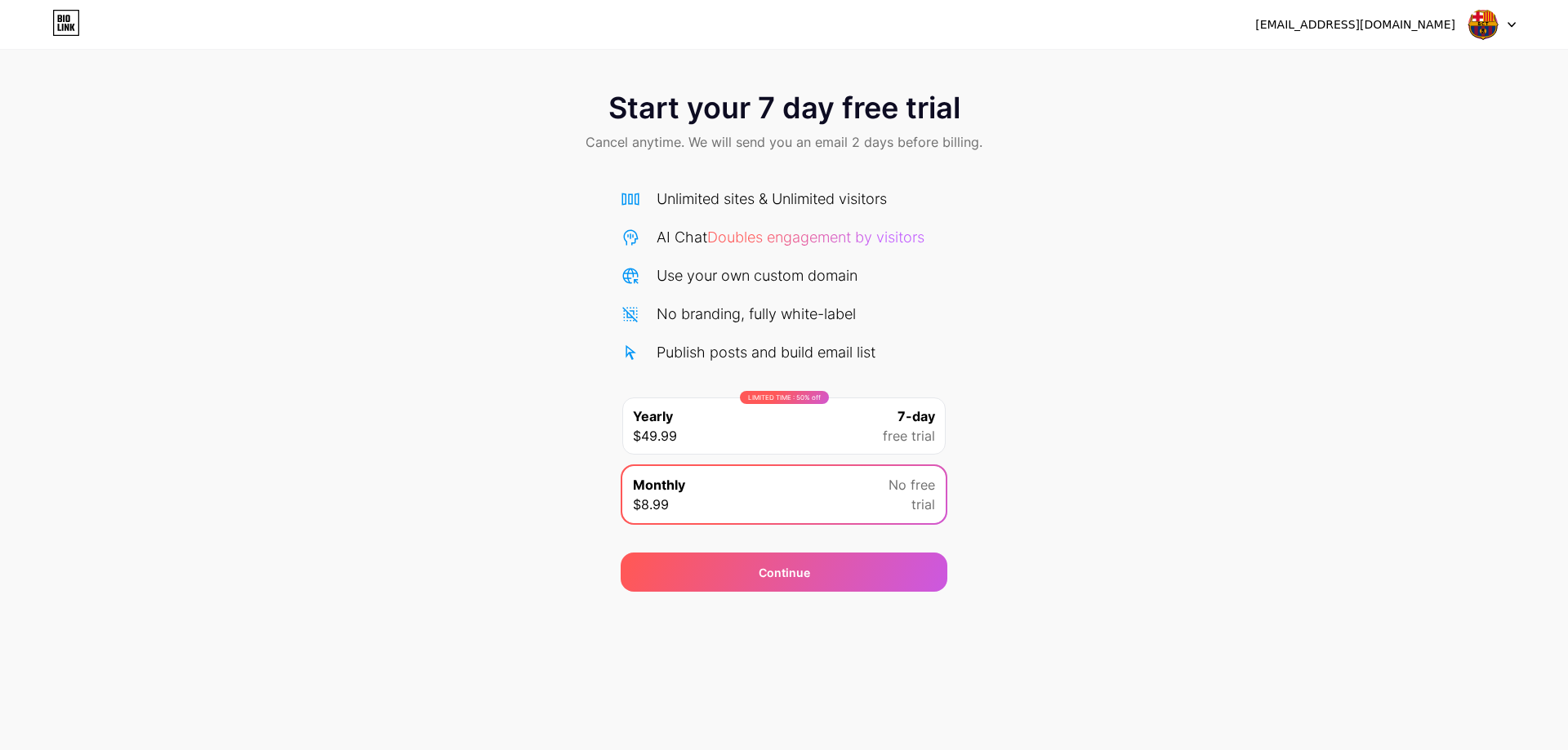
click at [937, 484] on div "Monthly $8.99 No free trial" at bounding box center [784, 494] width 324 height 57
click at [933, 483] on span "No free" at bounding box center [912, 484] width 47 height 19
click at [57, 16] on icon at bounding box center [66, 23] width 28 height 26
